Goal: Information Seeking & Learning: Understand process/instructions

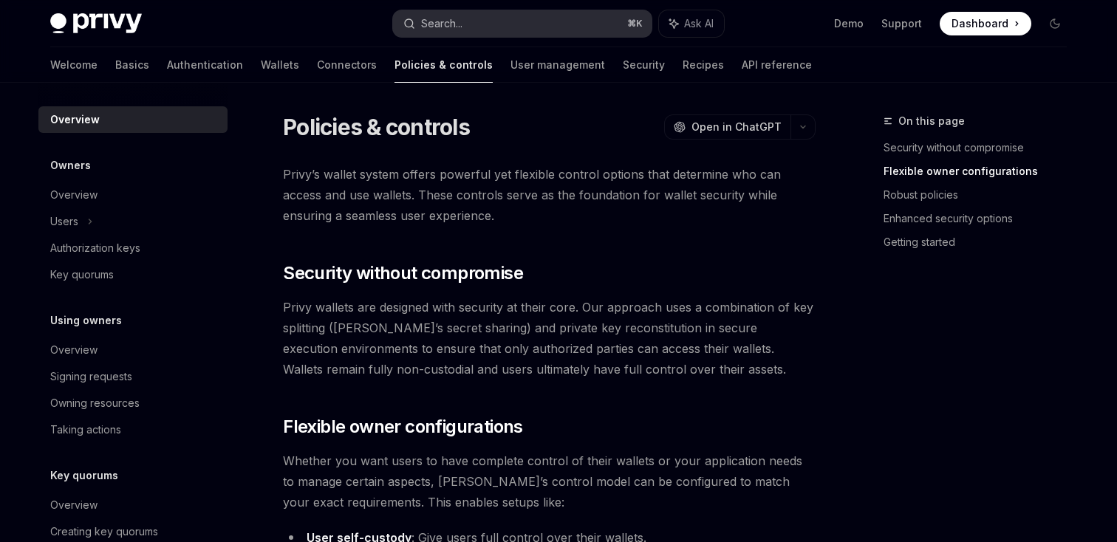
scroll to position [335, 0]
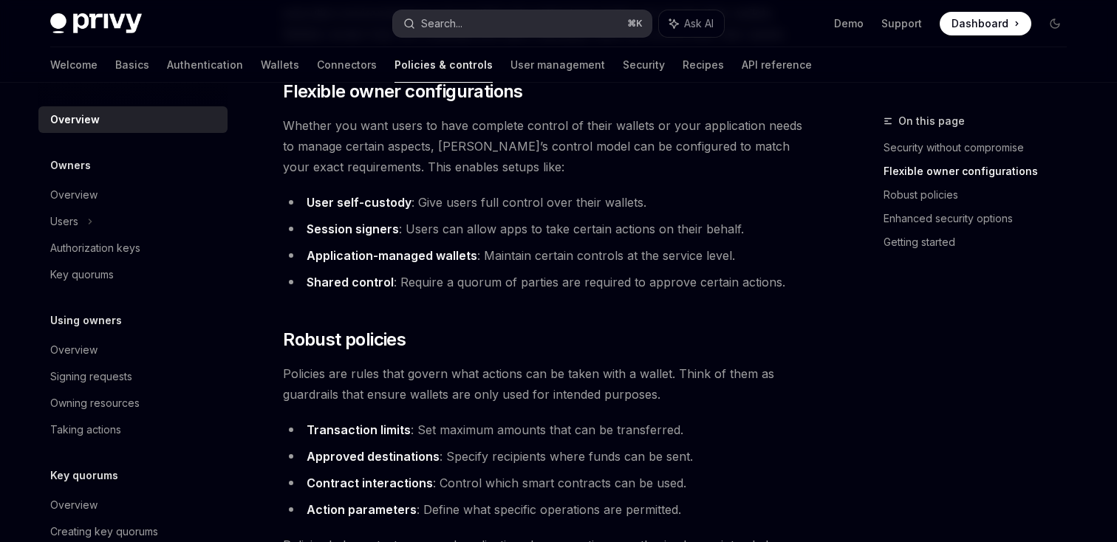
click at [509, 17] on button "Search... ⌘ K" at bounding box center [522, 23] width 258 height 27
type textarea "*"
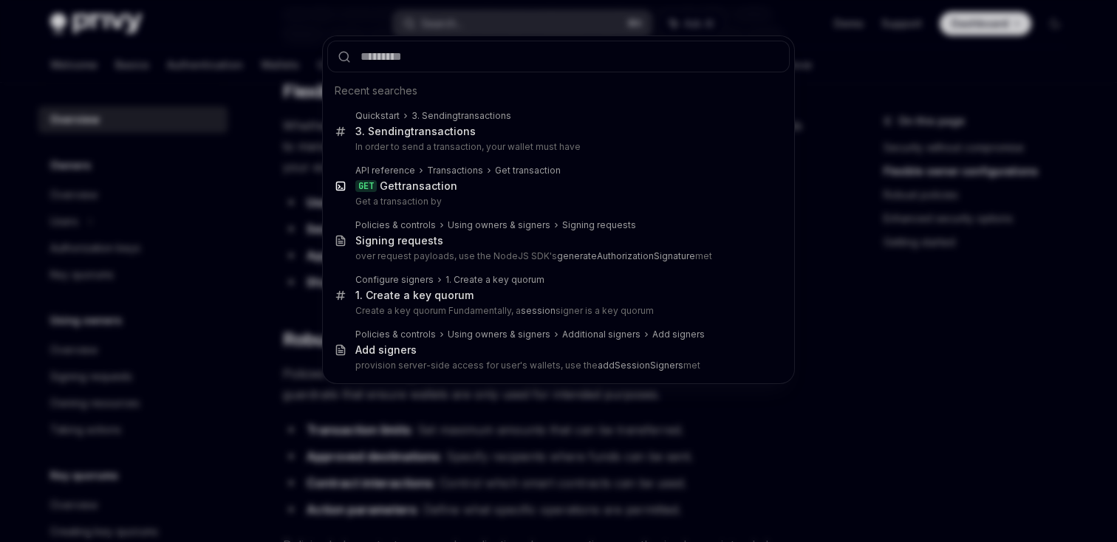
type input "**********"
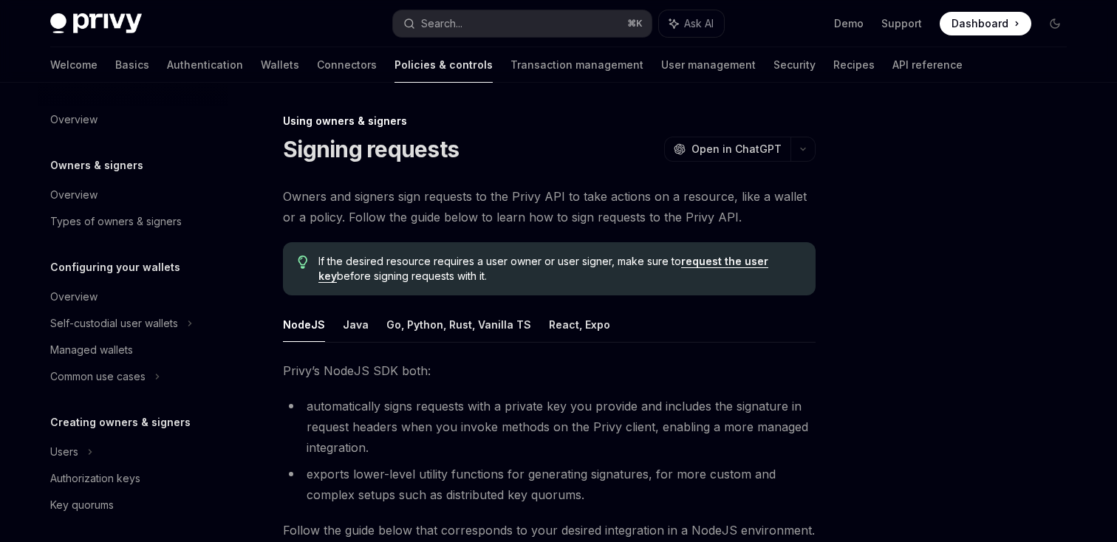
scroll to position [348, 0]
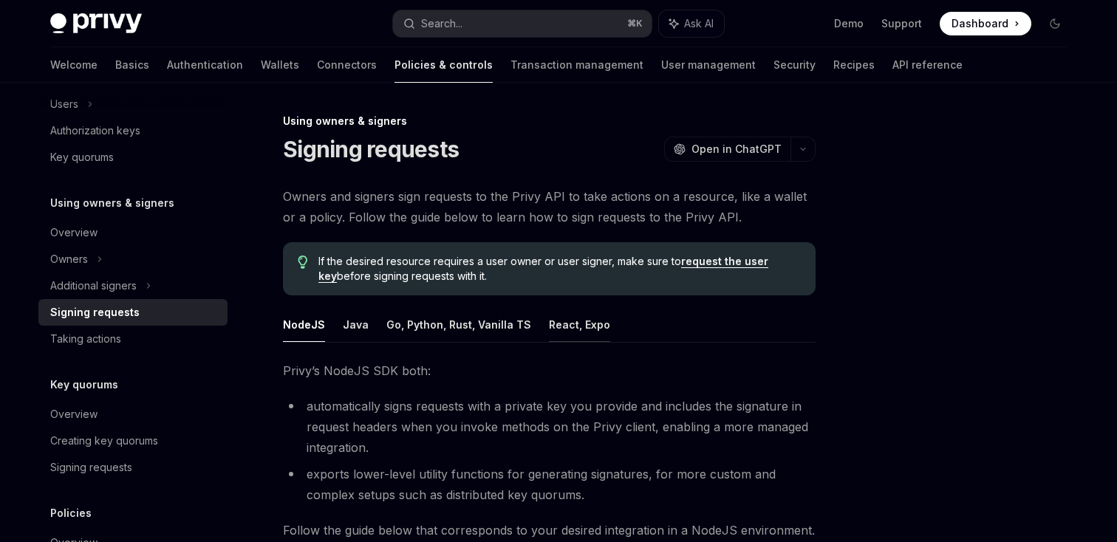
click at [557, 326] on button "React, Expo" at bounding box center [579, 324] width 61 height 35
type textarea "*"
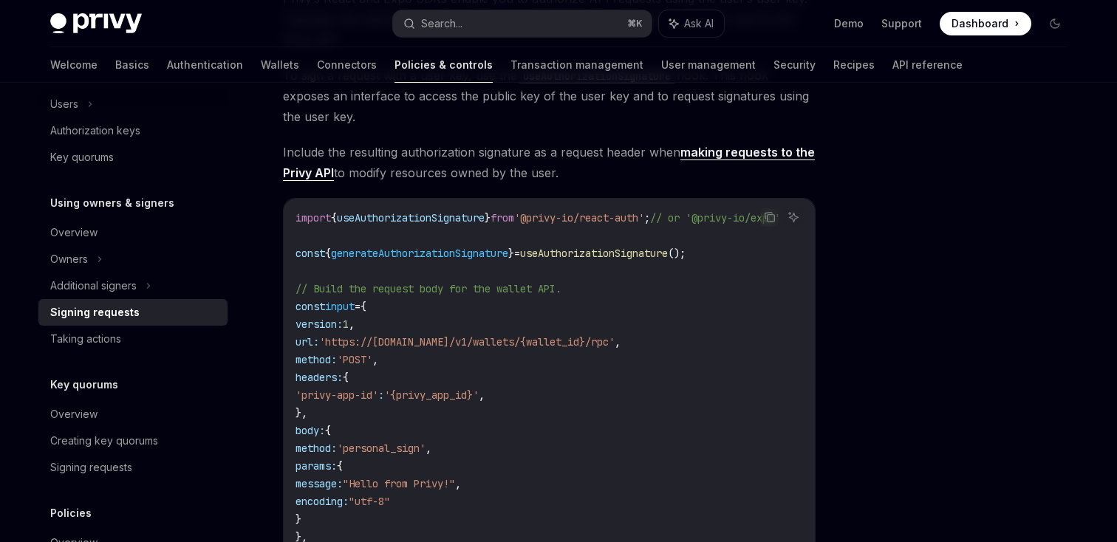
scroll to position [373, 0]
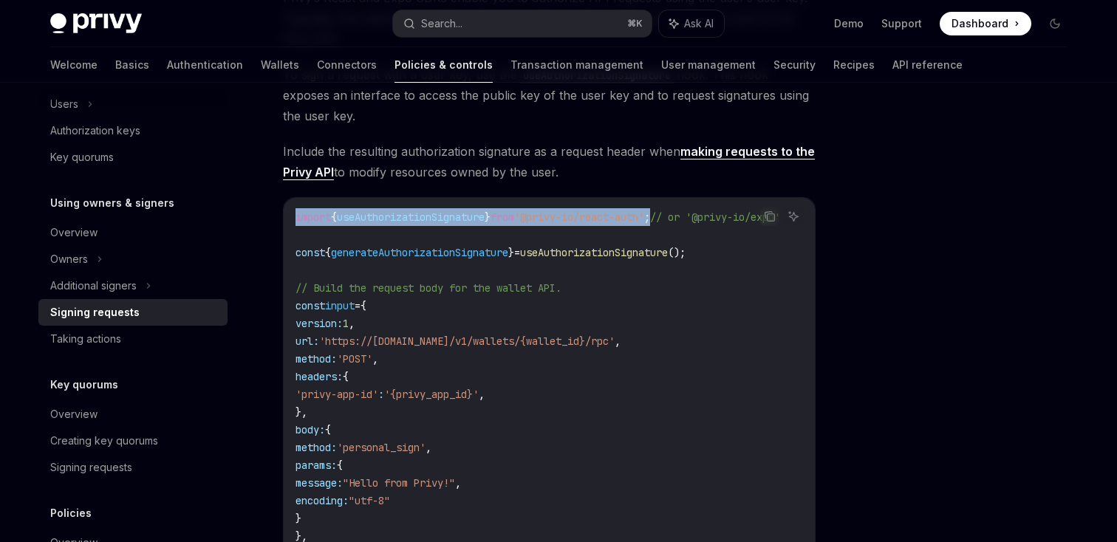
drag, startPoint x: 698, startPoint y: 218, endPoint x: 260, endPoint y: 202, distance: 438.2
click at [260, 202] on div "Using owners & signers Signing requests OpenAI Open in ChatGPT OpenAI Open in C…" at bounding box center [410, 441] width 815 height 1405
copy span "import { useAuthorizationSignature } from '@privy-io/react-auth' ;"
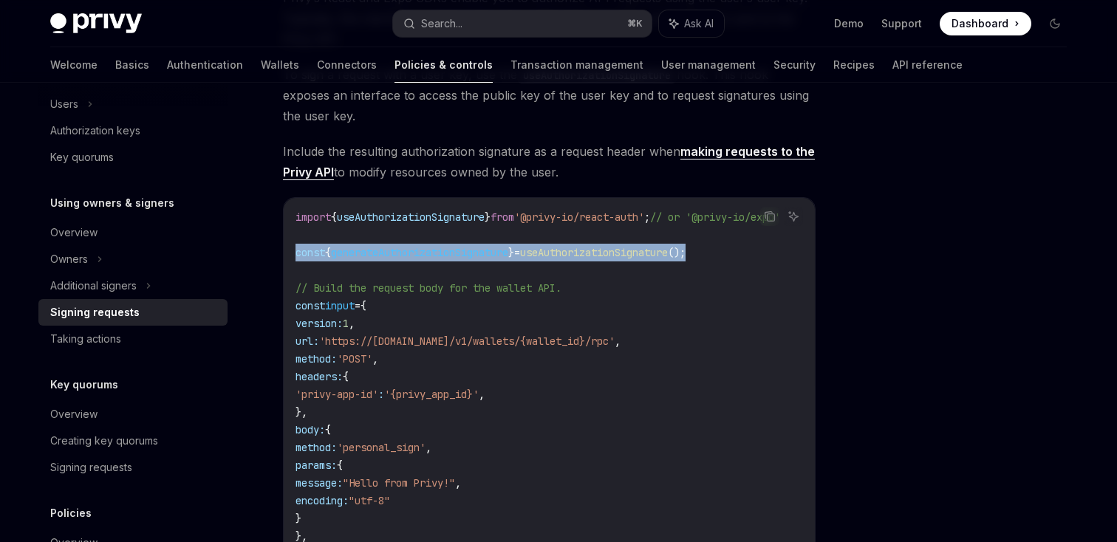
drag, startPoint x: 740, startPoint y: 251, endPoint x: 284, endPoint y: 254, distance: 455.7
click at [284, 254] on div "import { useAuthorizationSignature } from '@privy-io/react-auth' ; // or '@priv…" at bounding box center [549, 509] width 531 height 623
copy span "const { generateAuthorizationSignature } = useAuthorizationSignature ();"
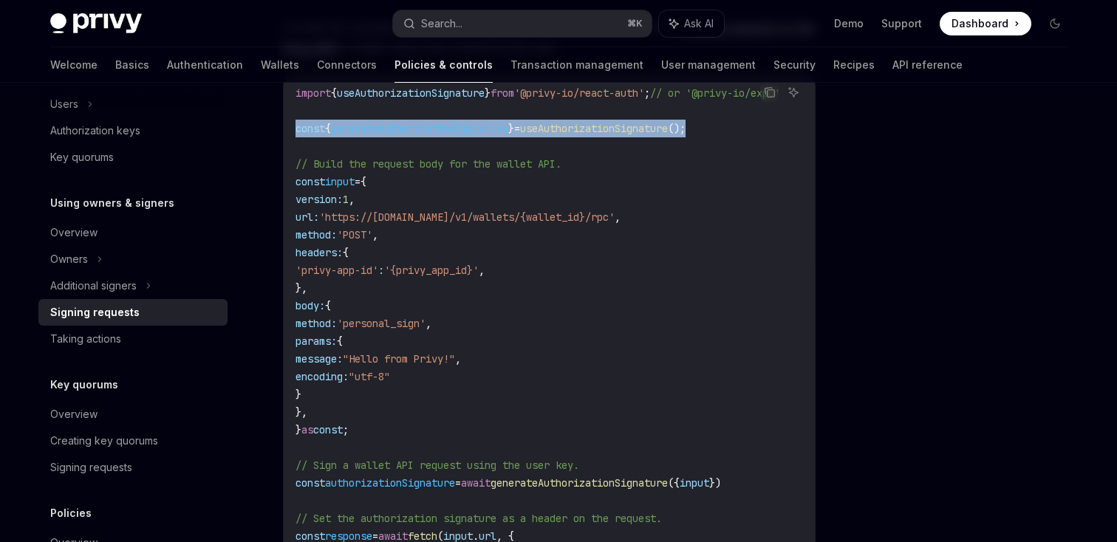
scroll to position [499, 0]
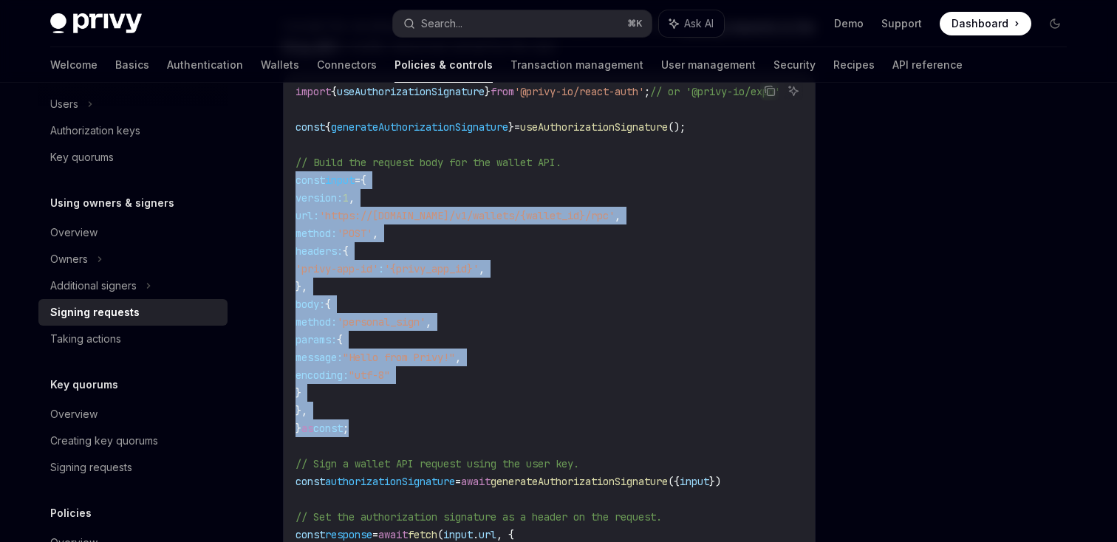
drag, startPoint x: 297, startPoint y: 181, endPoint x: 369, endPoint y: 428, distance: 257.1
click at [369, 428] on code "import { useAuthorizationSignature } from '@privy-io/react-auth' ; // or '@priv…" at bounding box center [555, 384] width 520 height 603
copy code "const input = { version: 1 , url: 'https://[DOMAIN_NAME]/v1/wallets/{wallet_id}…"
click at [597, 312] on code "import { useAuthorizationSignature } from '@privy-io/react-auth' ; // or '@priv…" at bounding box center [555, 384] width 520 height 603
